Goal: Task Accomplishment & Management: Use online tool/utility

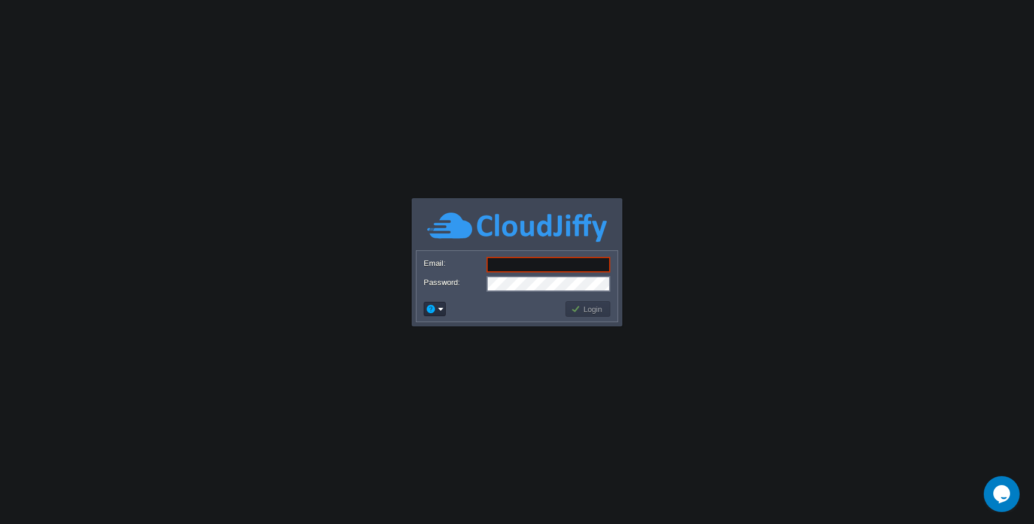
type input "[EMAIL_ADDRESS][DOMAIN_NAME]"
click at [590, 315] on td "Login" at bounding box center [588, 309] width 45 height 16
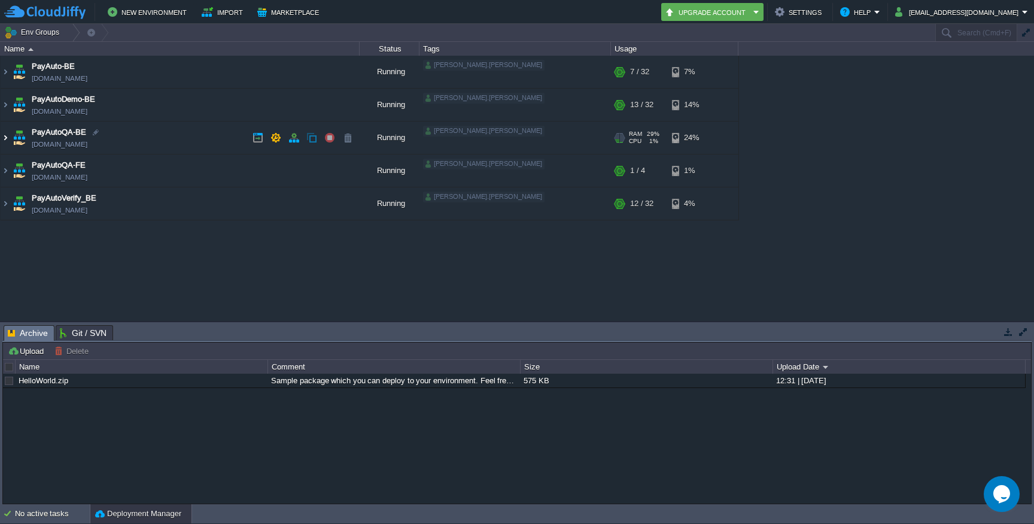
click at [7, 137] on img at bounding box center [6, 138] width 10 height 32
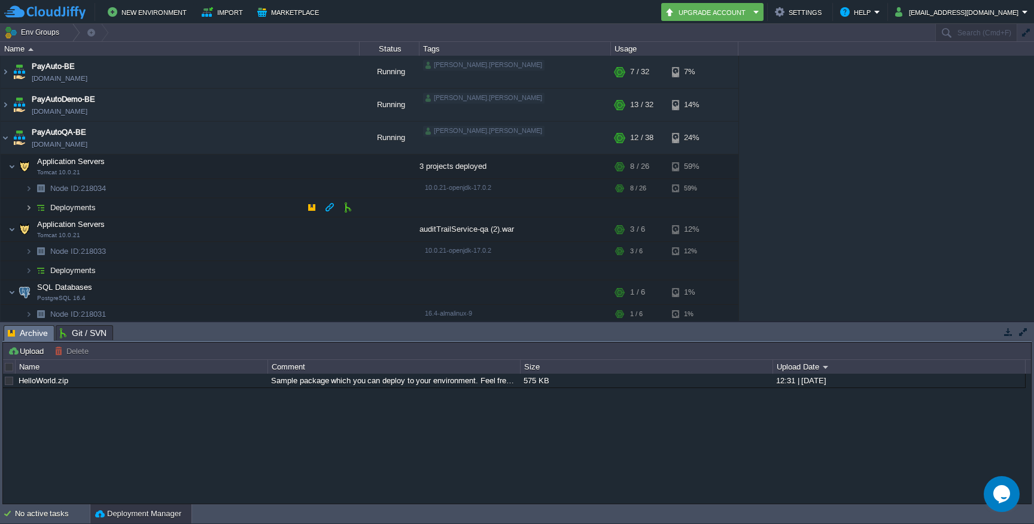
click at [26, 208] on img at bounding box center [28, 207] width 7 height 19
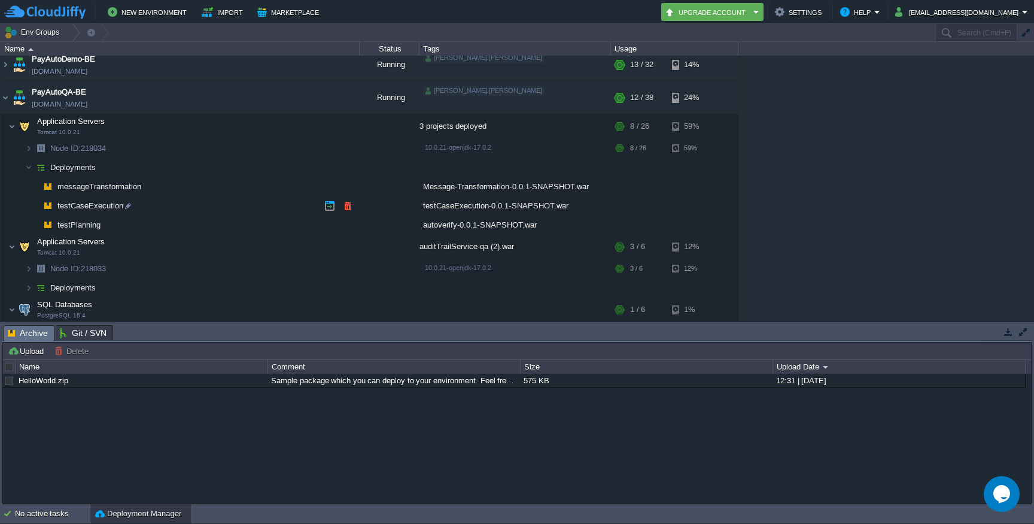
scroll to position [41, 0]
click at [349, 188] on button "button" at bounding box center [347, 185] width 11 height 11
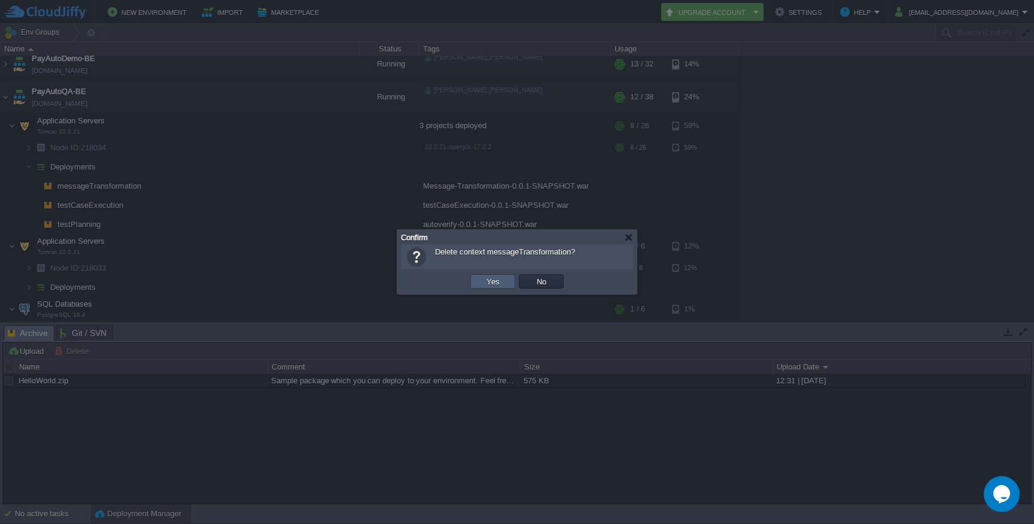
click at [498, 284] on button "Yes" at bounding box center [493, 281] width 20 height 11
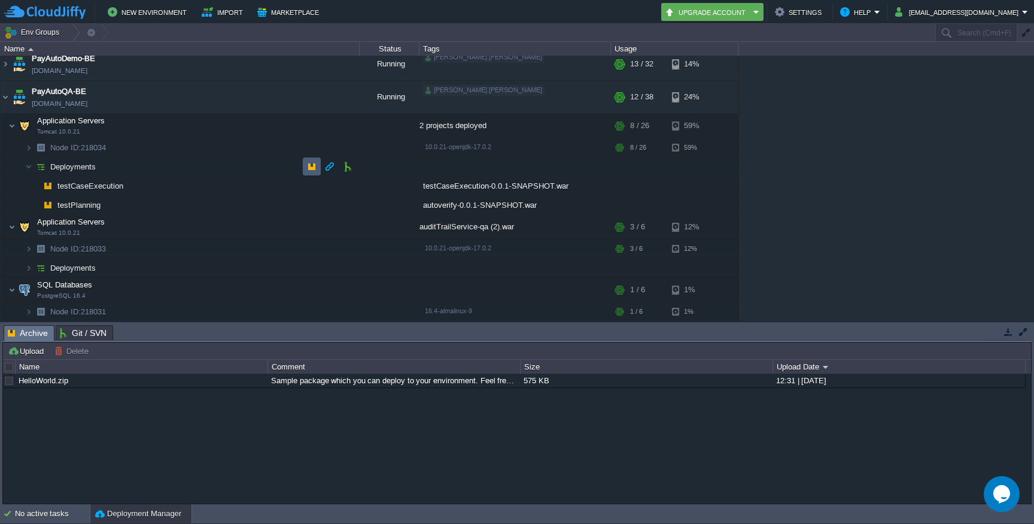
click at [306, 169] on button "button" at bounding box center [311, 166] width 11 height 11
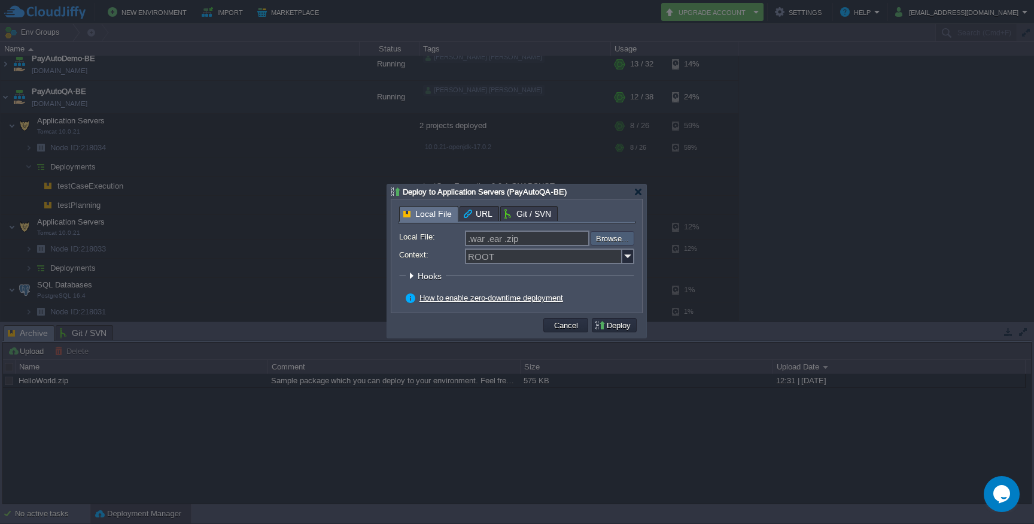
click at [603, 244] on input "file" at bounding box center [558, 238] width 151 height 14
click at [509, 233] on input ".war .ear .zip" at bounding box center [527, 238] width 125 height 16
click at [521, 257] on input "Context:" at bounding box center [543, 256] width 157 height 16
type input "m"
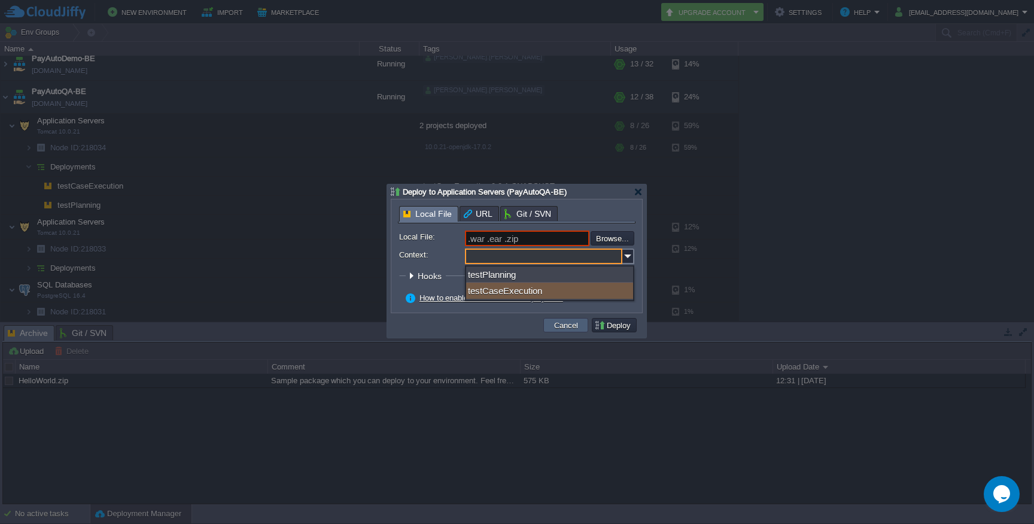
type input "ROOT"
click at [575, 321] on button "Cancel" at bounding box center [566, 325] width 31 height 11
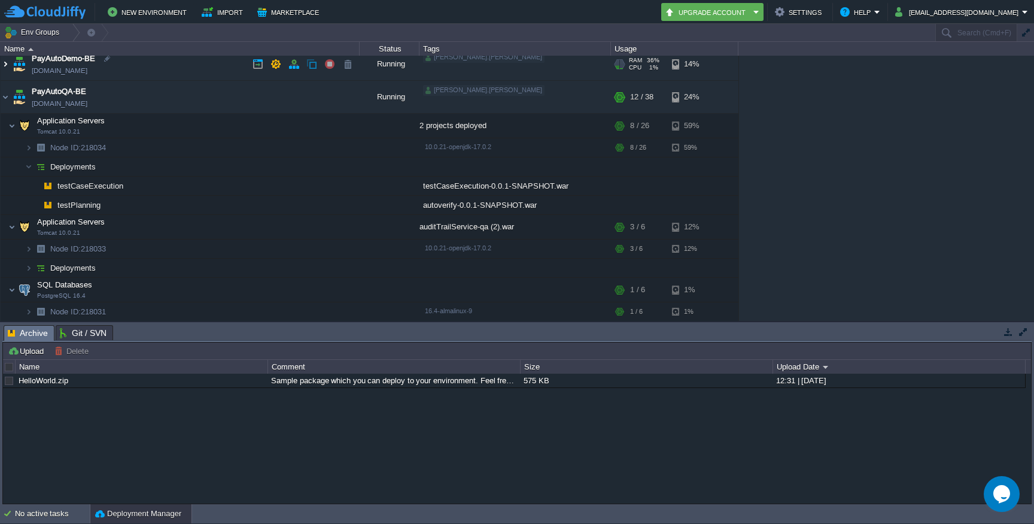
click at [8, 61] on img at bounding box center [6, 64] width 10 height 32
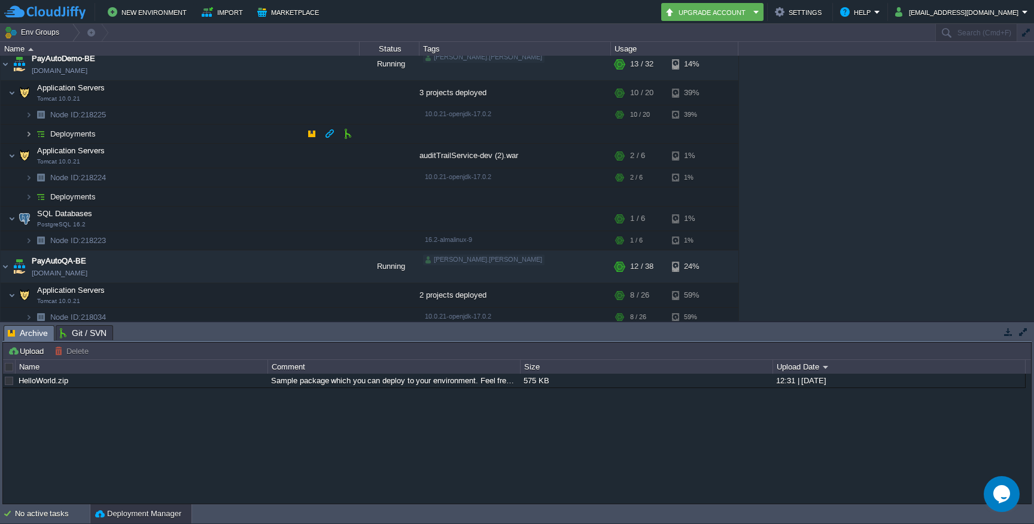
click at [31, 129] on img at bounding box center [28, 134] width 7 height 19
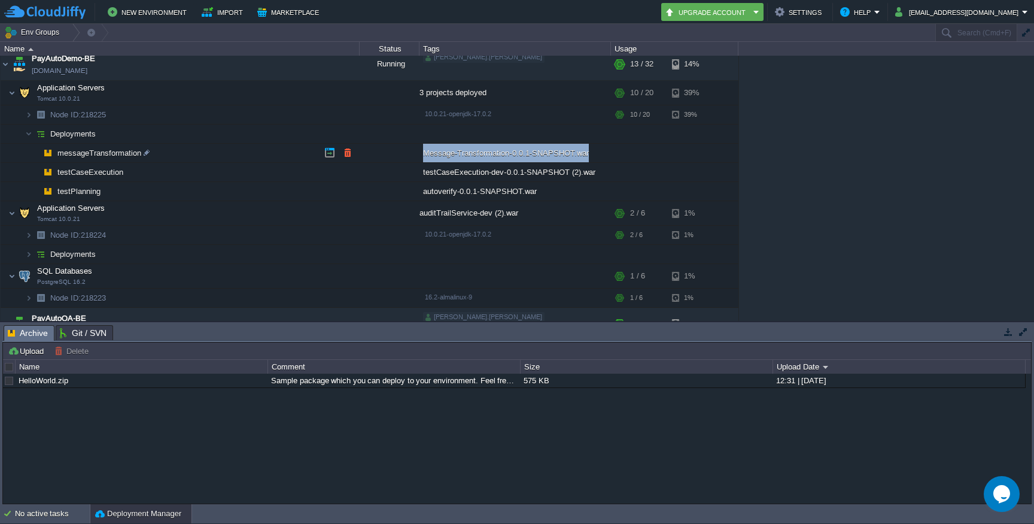
drag, startPoint x: 586, startPoint y: 154, endPoint x: 423, endPoint y: 156, distance: 162.8
click at [423, 156] on div "Message-Transformation-0.0.1-SNAPSHOT.war" at bounding box center [516, 153] width 192 height 19
copy div "Message-Transformation-0.0.1-SNAPSHOT.war"
click at [96, 151] on span "messageTransformation" at bounding box center [99, 153] width 87 height 10
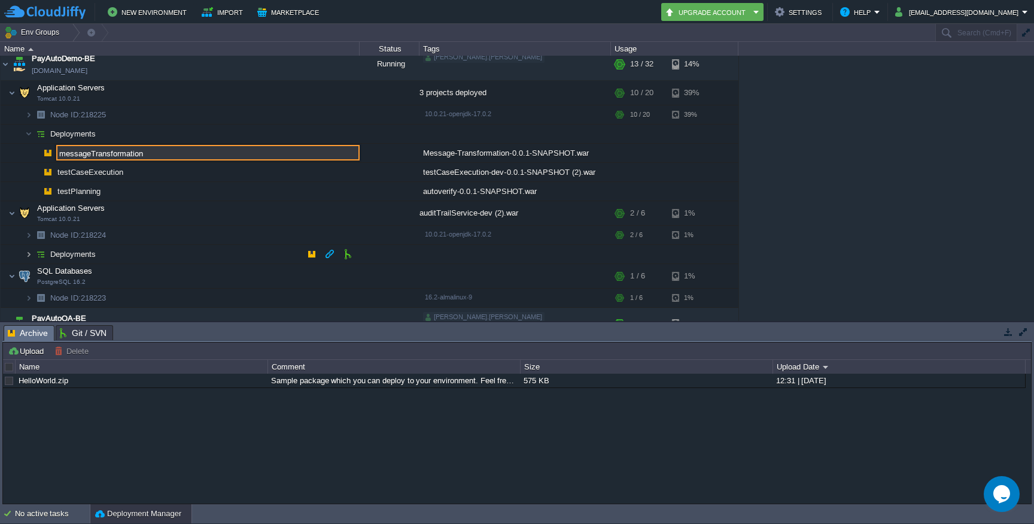
click at [27, 250] on img at bounding box center [28, 254] width 7 height 19
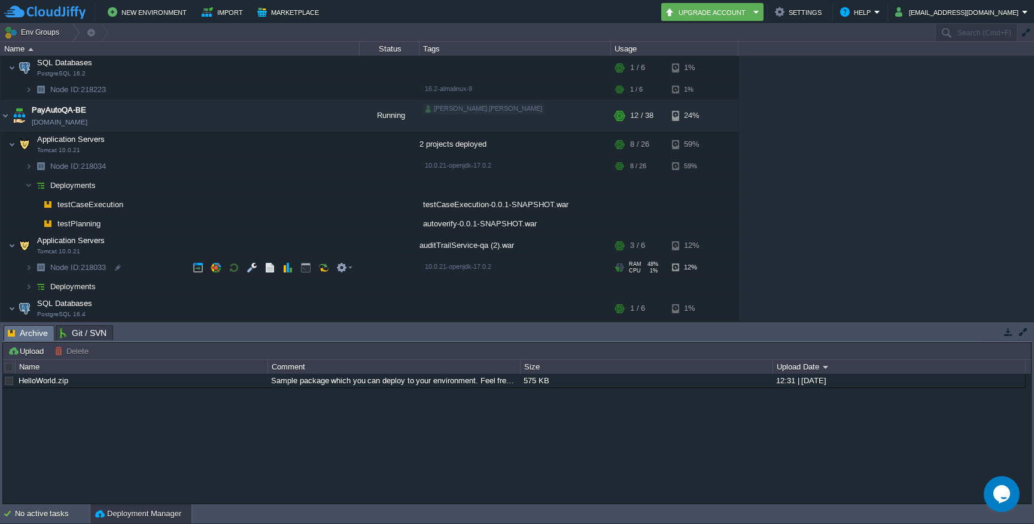
scroll to position [280, 0]
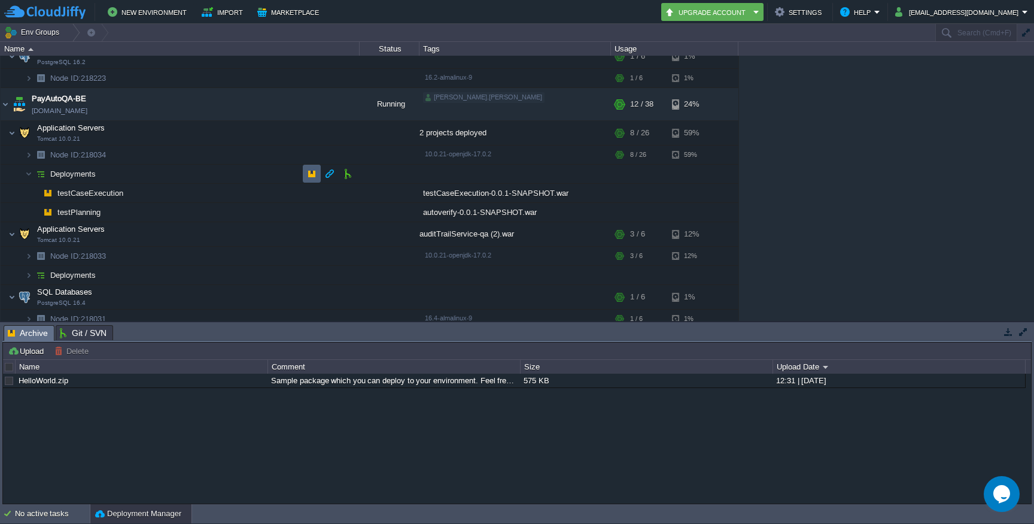
click at [315, 172] on button "button" at bounding box center [311, 173] width 11 height 11
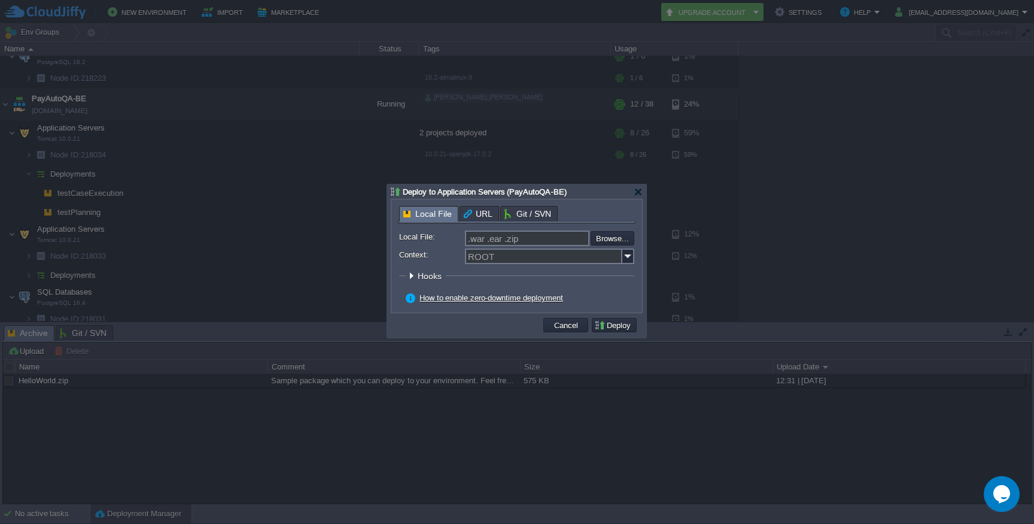
click at [511, 238] on input ".war .ear .zip" at bounding box center [527, 238] width 125 height 16
drag, startPoint x: 500, startPoint y: 260, endPoint x: 443, endPoint y: 254, distance: 57.7
click at [443, 254] on div "Context:" at bounding box center [516, 256] width 235 height 16
paste input "messageTransformation"
type input "messageTransformation"
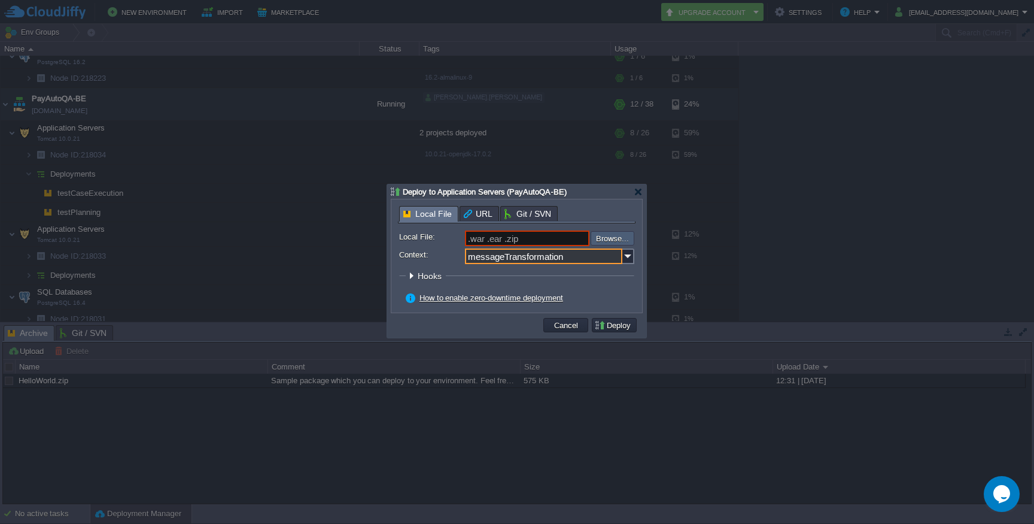
click at [613, 238] on input "file" at bounding box center [558, 238] width 151 height 14
type input "C:\fakepath\Message-Transformation-0.0.1-SNAPSHOT.war"
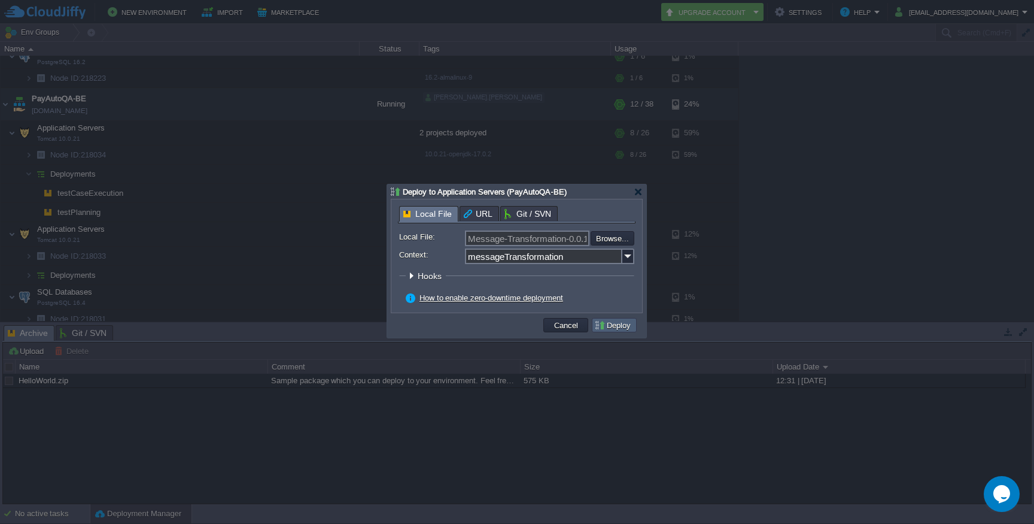
click at [626, 324] on button "Deploy" at bounding box center [614, 325] width 40 height 11
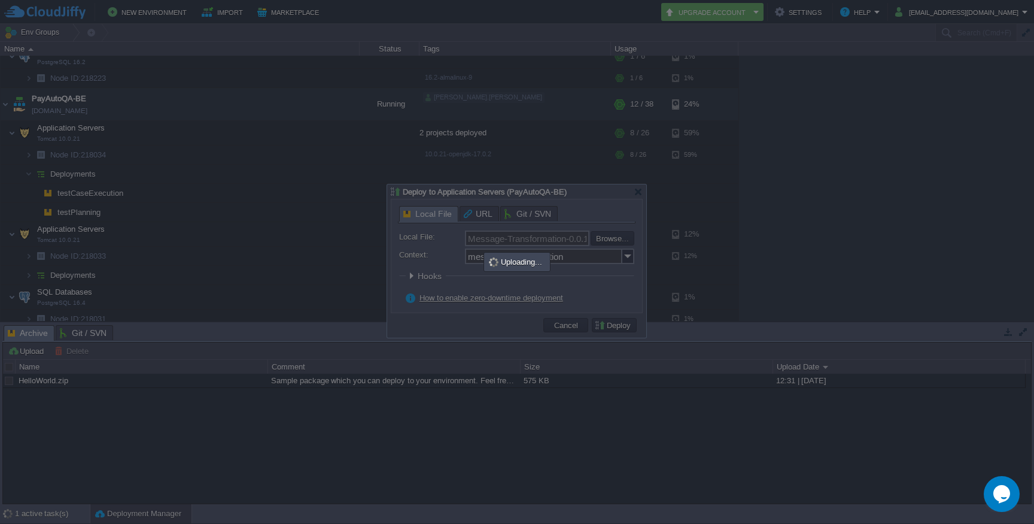
type input ".war .ear .zip"
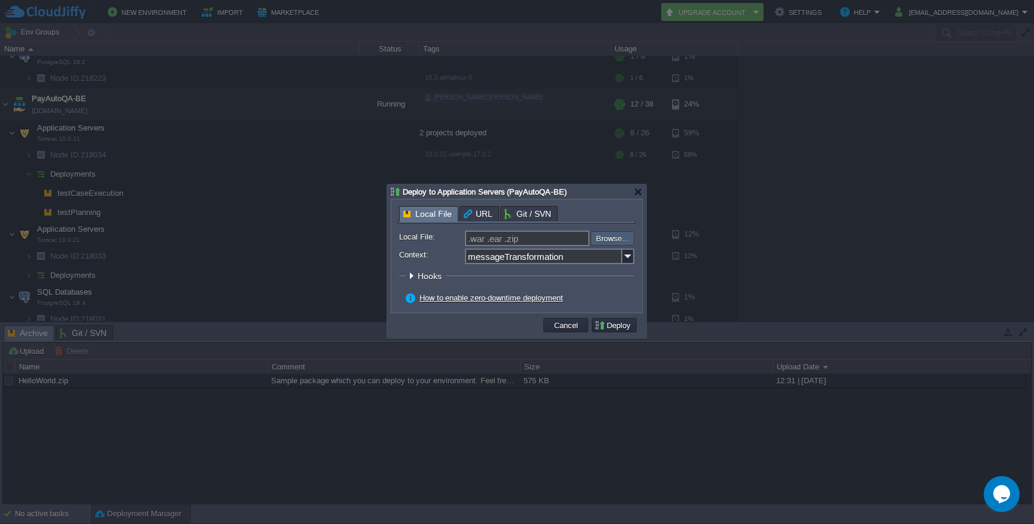
click at [596, 240] on input "file" at bounding box center [558, 237] width 151 height 13
type input "C:\fakepath\Message-Transformation-0.0.1-SNAPSHOT.war"
type input "Message-Transformation-0.0.1-SNAPSHOT.war"
click at [617, 326] on button "Deploy" at bounding box center [614, 325] width 40 height 11
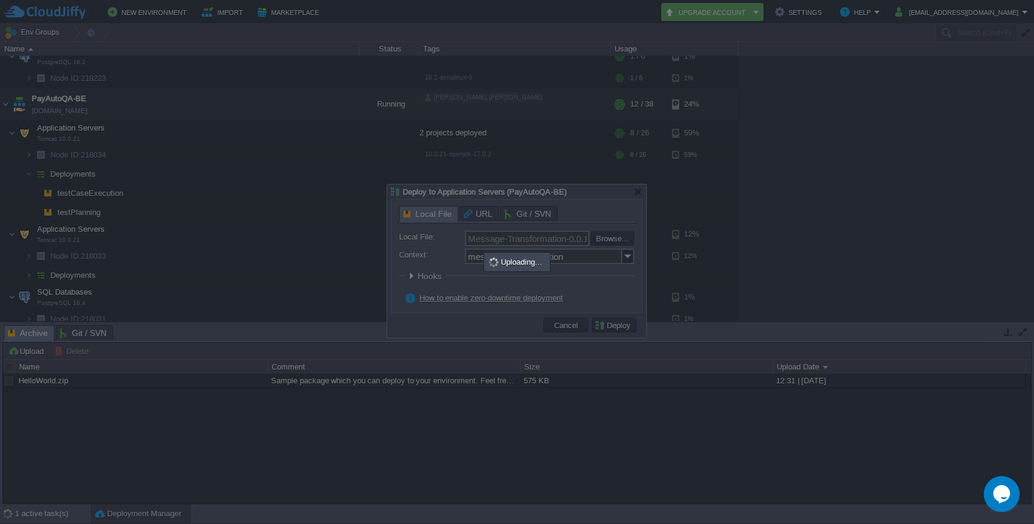
click at [815, 101] on div at bounding box center [517, 262] width 1034 height 524
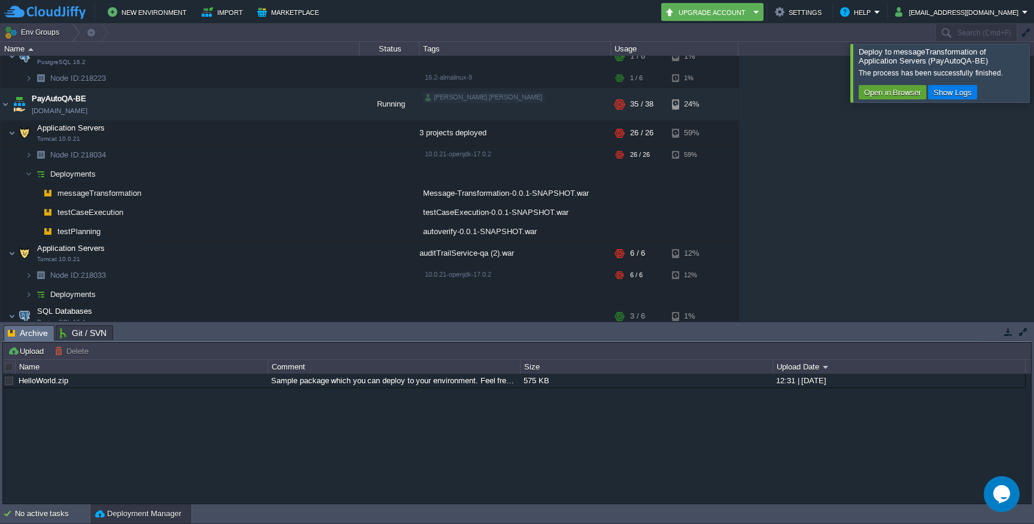
click at [1034, 74] on div at bounding box center [1049, 73] width 0 height 58
